Goal: Find specific page/section: Find specific page/section

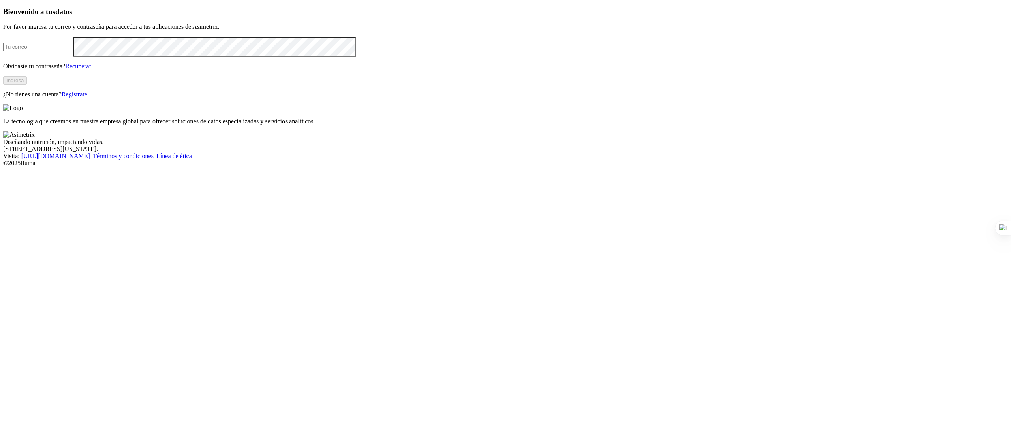
type input "[PERSON_NAME][EMAIL_ADDRESS][PERSON_NAME][DOMAIN_NAME]"
click at [27, 85] on button "Ingresa" at bounding box center [15, 80] width 24 height 8
